Goal: Information Seeking & Learning: Learn about a topic

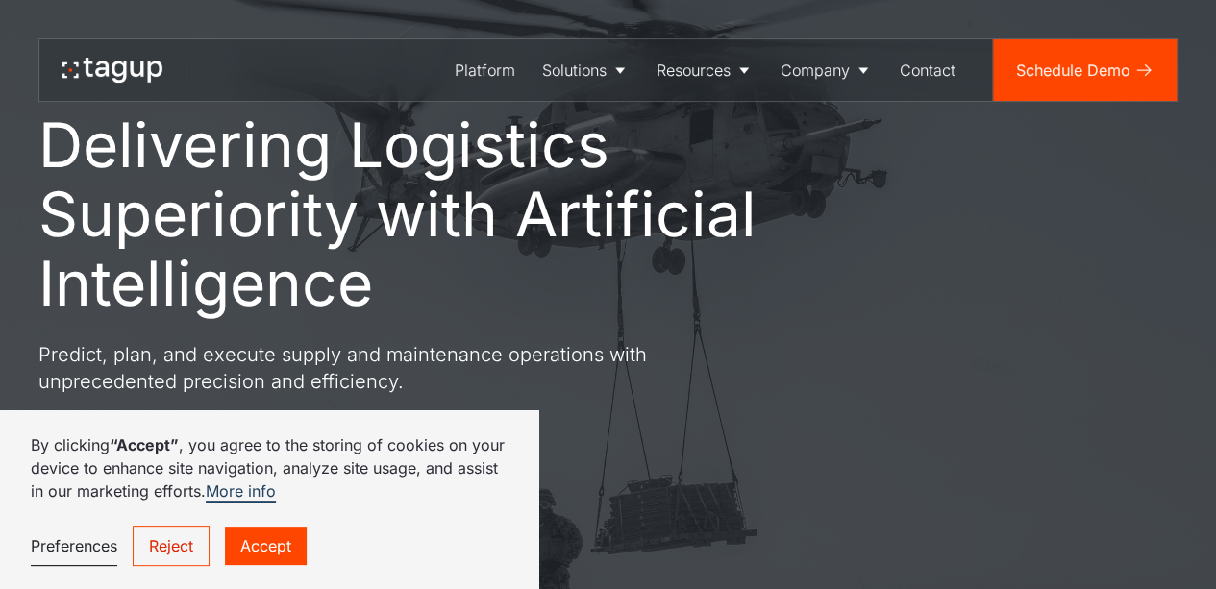
click at [477, 348] on p "Predict, plan, and execute supply and maintenance operations with unprecedented…" at bounding box center [384, 368] width 692 height 54
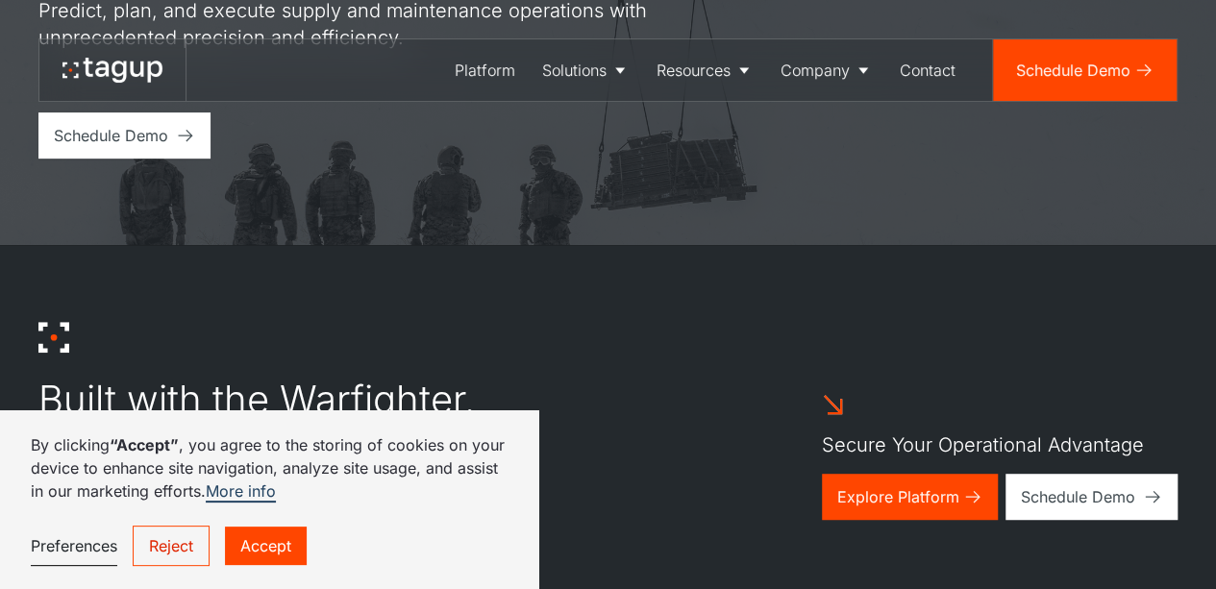
scroll to position [154, 0]
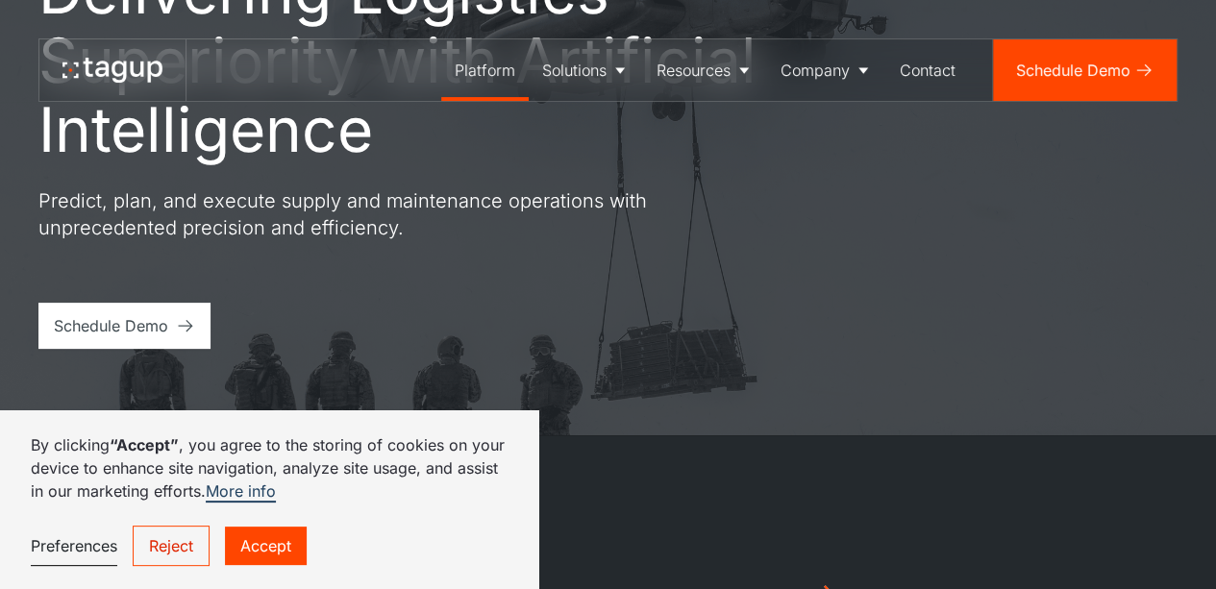
click at [483, 61] on div "Platform" at bounding box center [485, 70] width 61 height 23
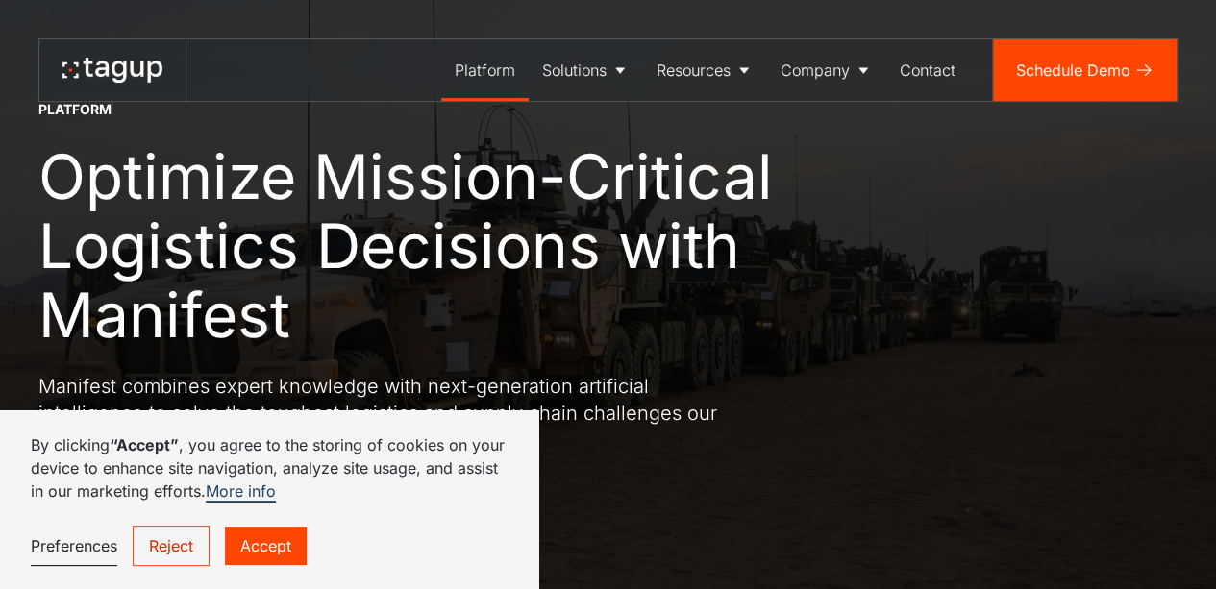
click at [175, 534] on link "Reject" at bounding box center [171, 546] width 77 height 40
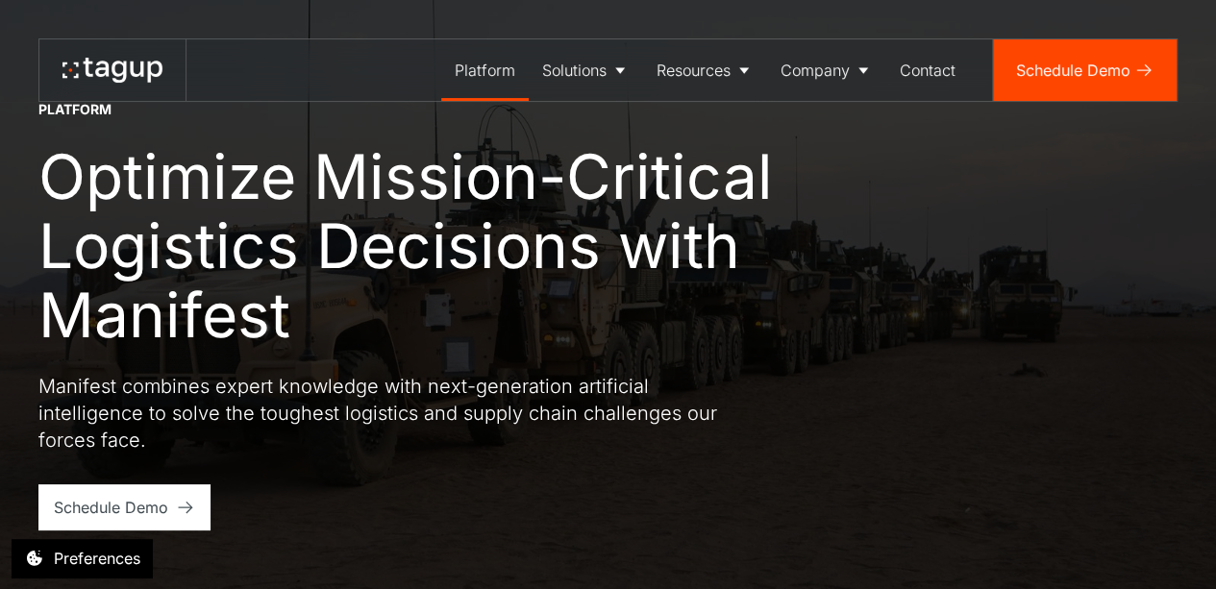
click at [371, 420] on p "Manifest combines expert knowledge with next-generation artificial intelligence…" at bounding box center [384, 413] width 692 height 81
